Goal: Information Seeking & Learning: Learn about a topic

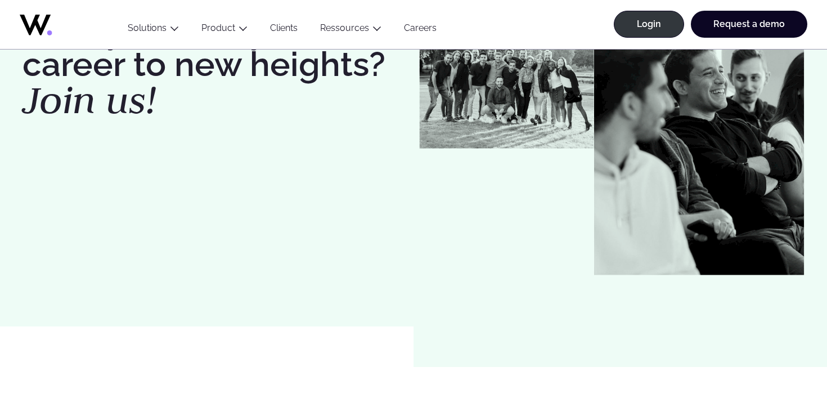
scroll to position [23, 0]
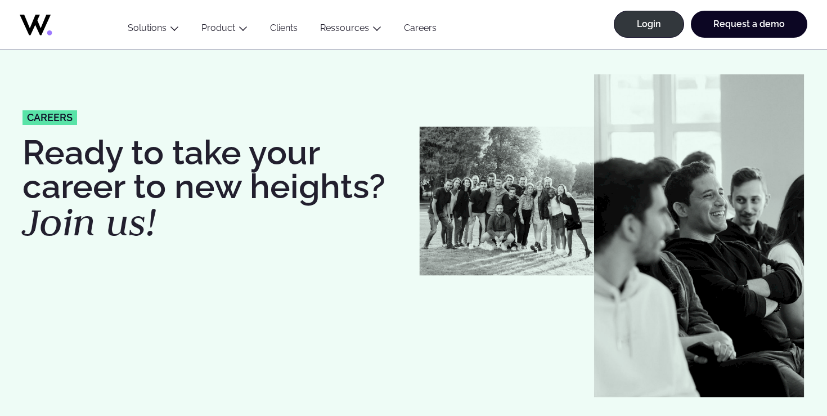
click at [107, 223] on em "Join us!" at bounding box center [90, 222] width 134 height 50
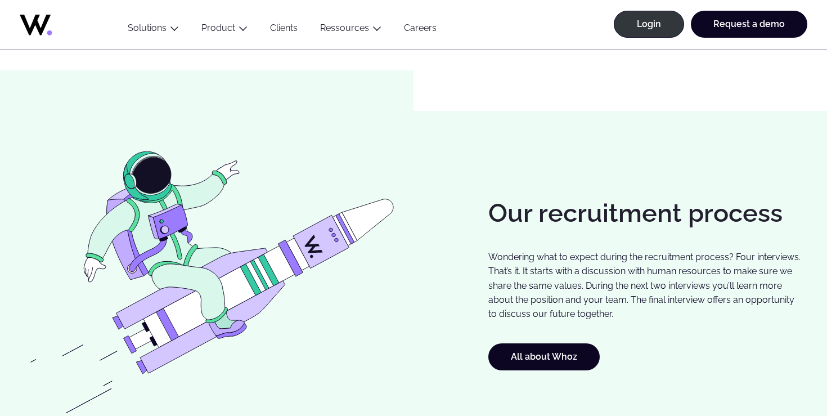
scroll to position [736, 0]
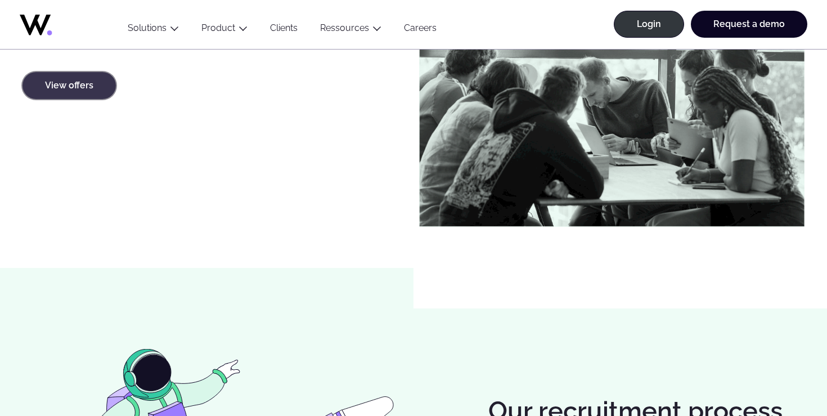
click at [87, 90] on link "View offers" at bounding box center [69, 85] width 93 height 27
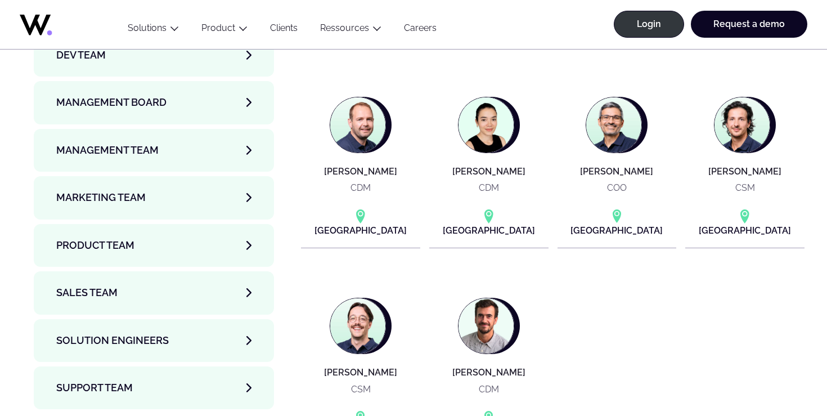
scroll to position [3950, 0]
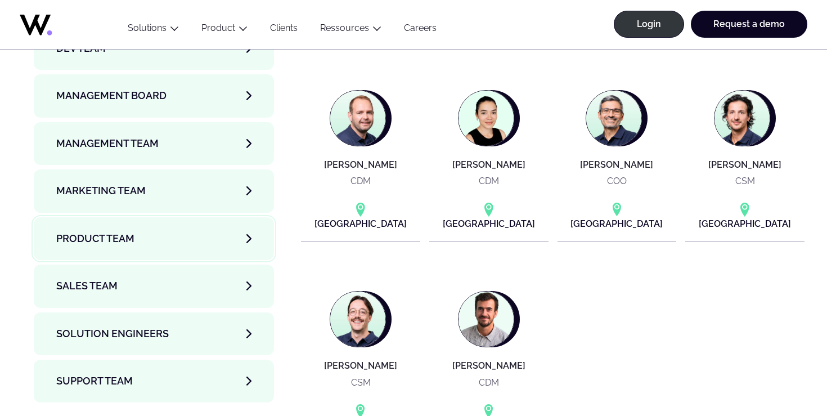
click at [194, 217] on link "Product team" at bounding box center [154, 238] width 240 height 43
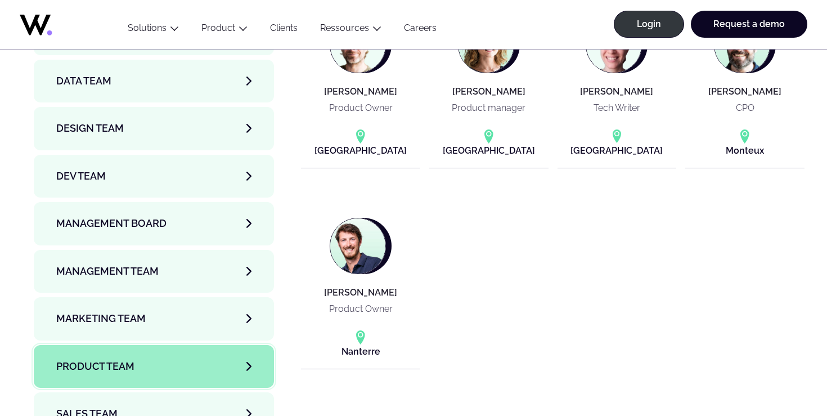
scroll to position [3838, 0]
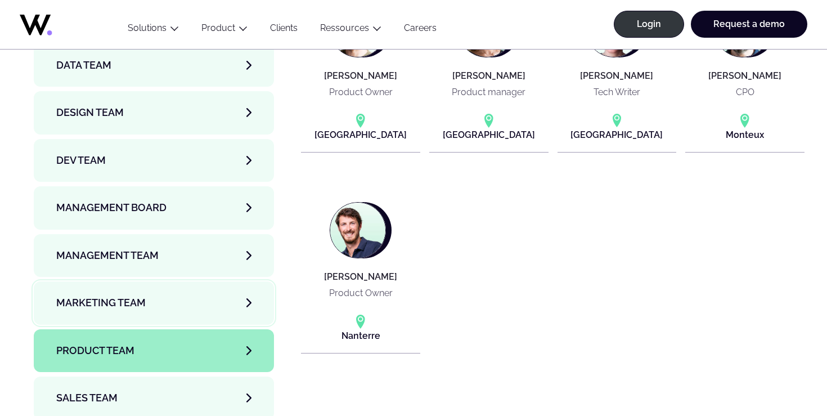
click at [165, 281] on link "Marketing Team" at bounding box center [154, 302] width 240 height 43
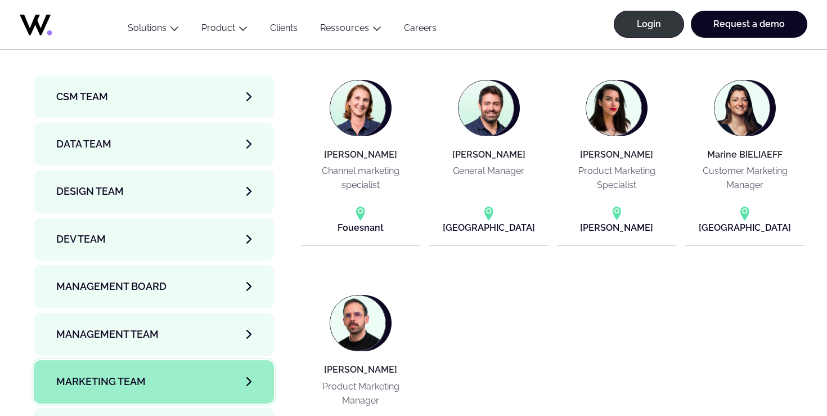
scroll to position [3758, 0]
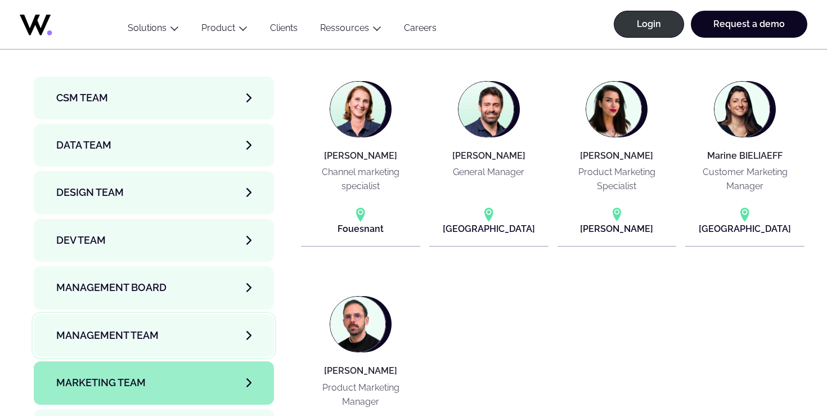
click at [155, 314] on link "Management Team" at bounding box center [154, 335] width 240 height 43
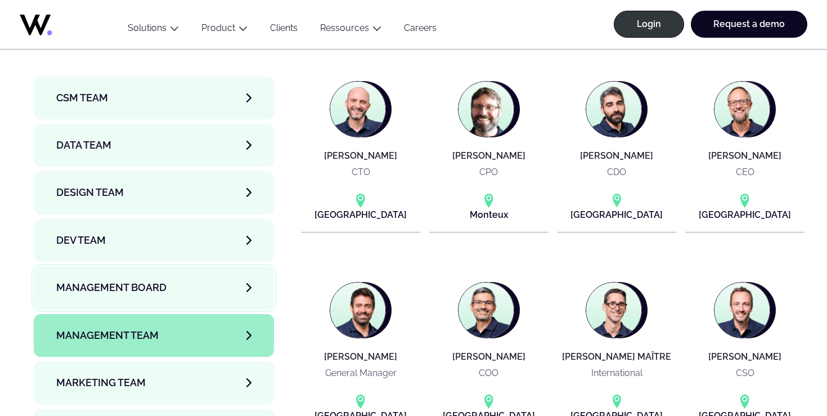
click at [158, 266] on link "Management Board" at bounding box center [154, 287] width 240 height 43
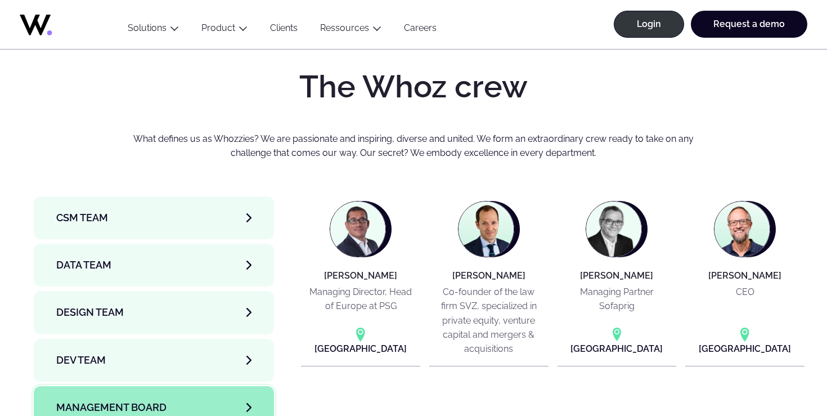
scroll to position [3630, 0]
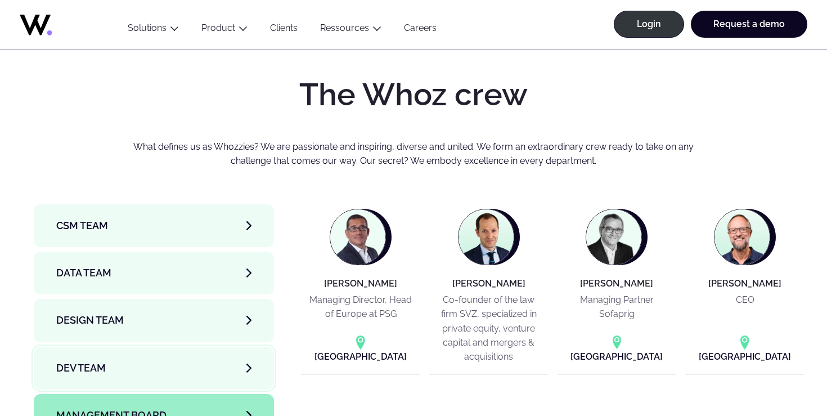
click at [148, 347] on link "Dev team" at bounding box center [154, 368] width 240 height 43
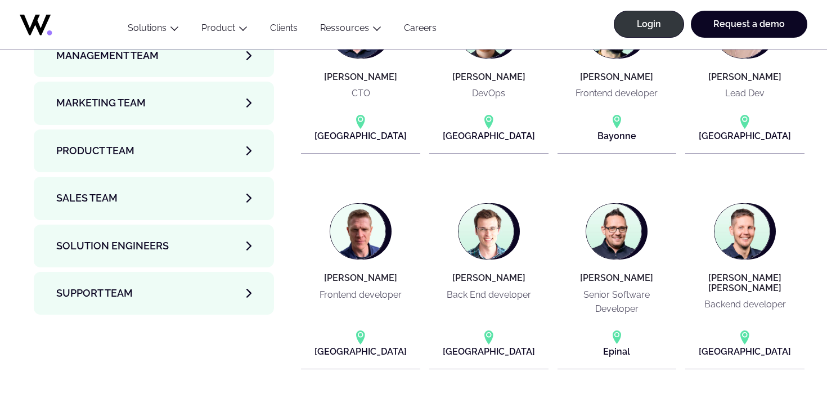
scroll to position [3969, 0]
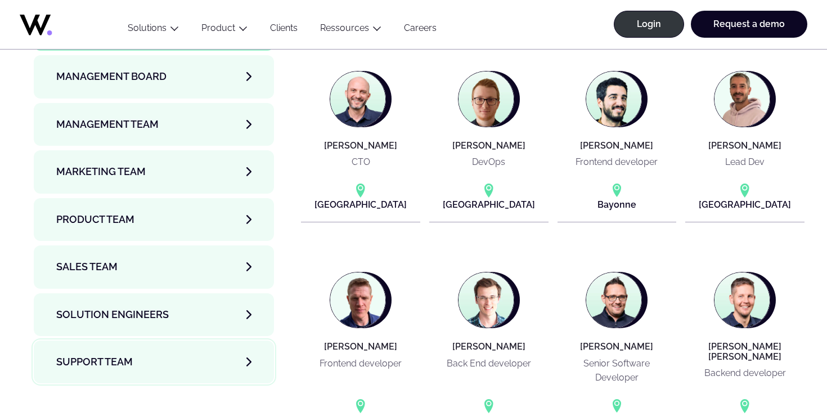
click at [127, 354] on span "Support team" at bounding box center [94, 362] width 77 height 16
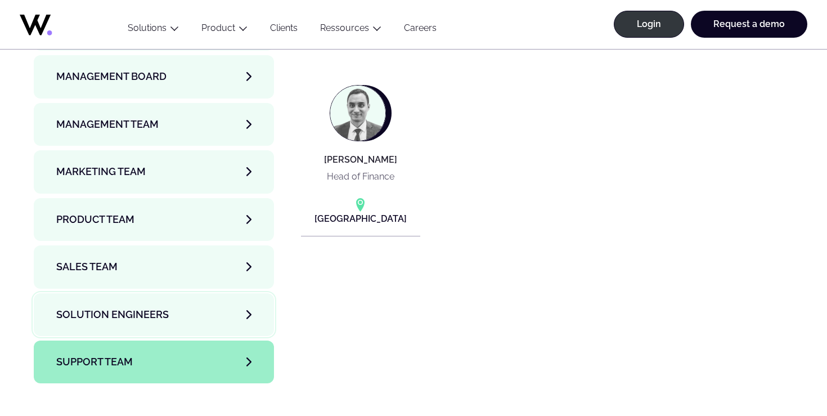
click at [143, 307] on span "Solution Engineers" at bounding box center [112, 315] width 113 height 16
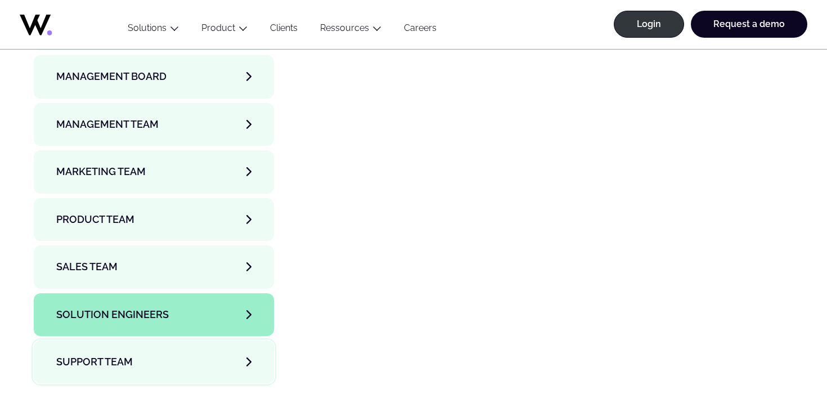
click at [180, 341] on link "Support team" at bounding box center [154, 362] width 240 height 43
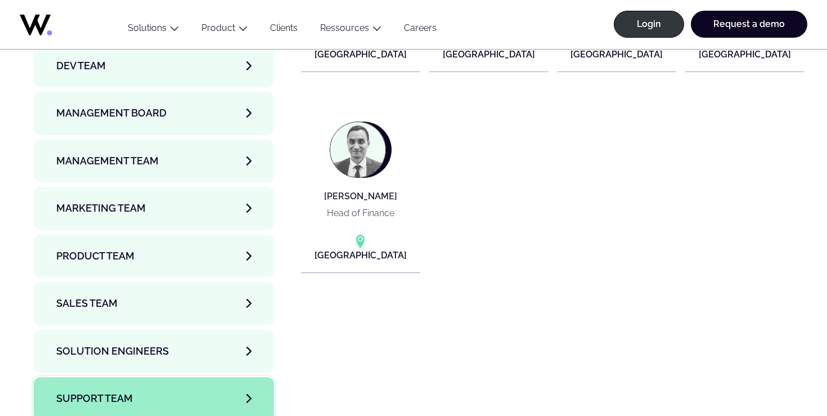
scroll to position [3919, 0]
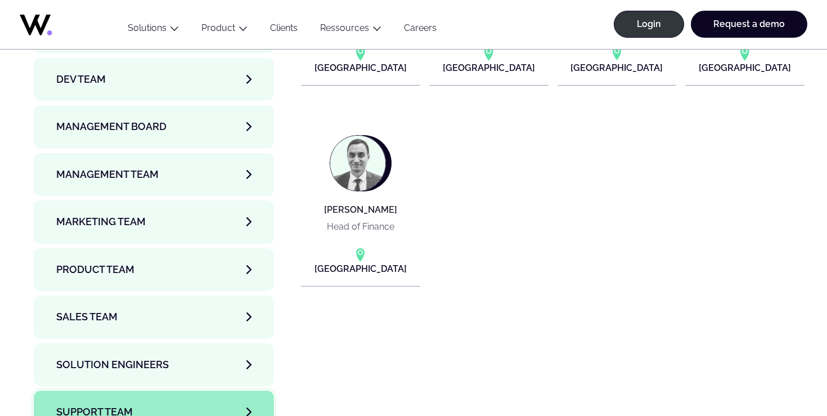
click at [167, 391] on link "Support team" at bounding box center [154, 412] width 240 height 43
click at [181, 343] on link "Solution Engineers" at bounding box center [154, 364] width 240 height 43
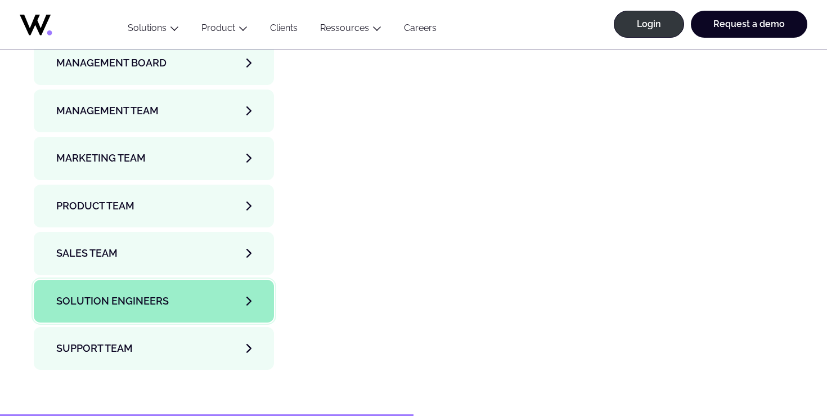
scroll to position [3997, 0]
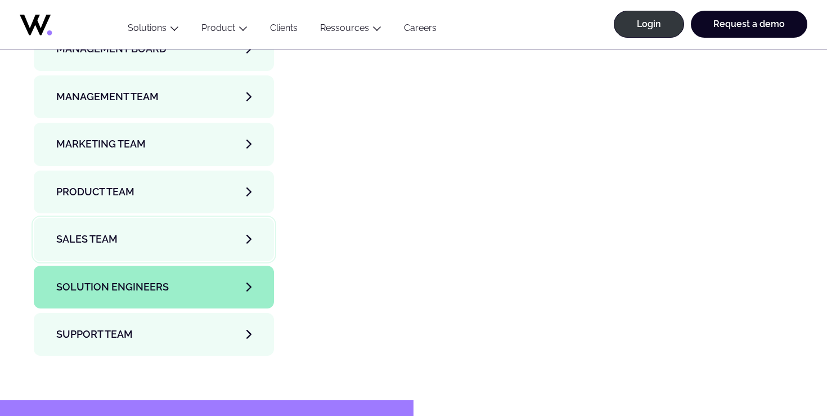
click at [194, 218] on link "Sales team" at bounding box center [154, 239] width 240 height 43
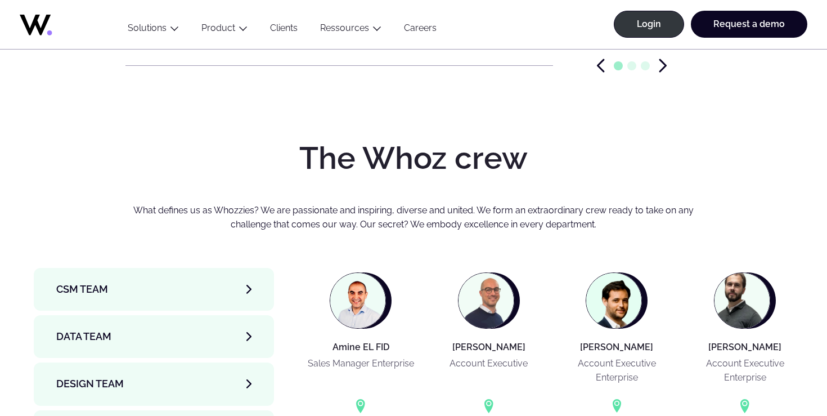
scroll to position [3565, 0]
